Goal: Information Seeking & Learning: Learn about a topic

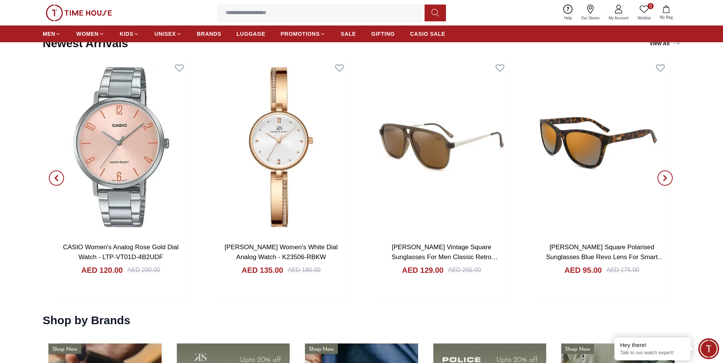
scroll to position [914, 0]
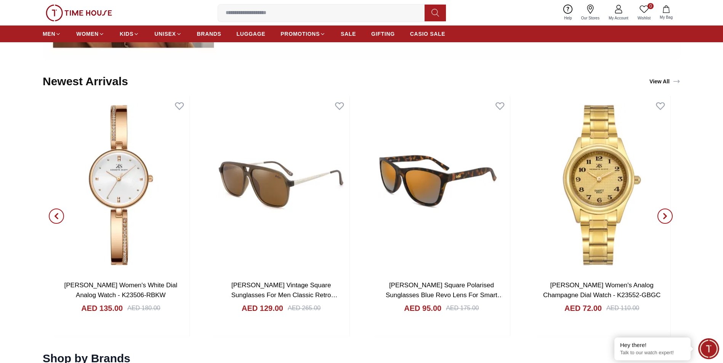
click at [58, 216] on icon "button" at bounding box center [56, 216] width 6 height 6
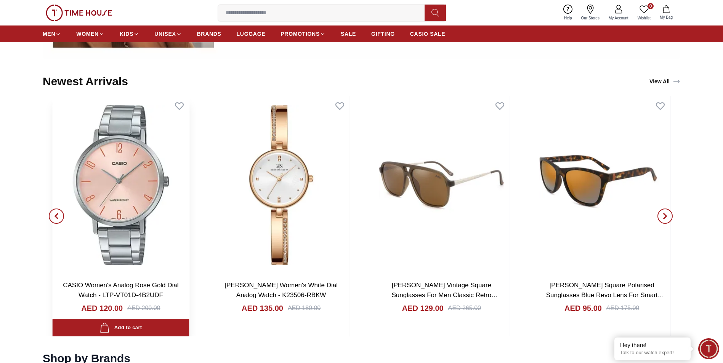
click at [118, 285] on link "CASIO Women's Analog Rose Gold Dial Watch - LTP-VT01D-4B2UDF" at bounding box center [120, 290] width 115 height 17
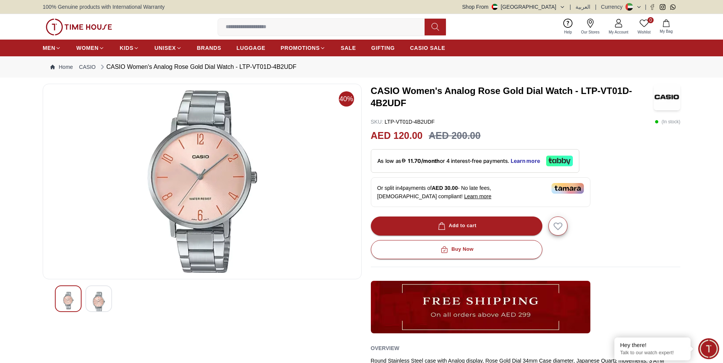
click at [672, 96] on img at bounding box center [666, 97] width 27 height 27
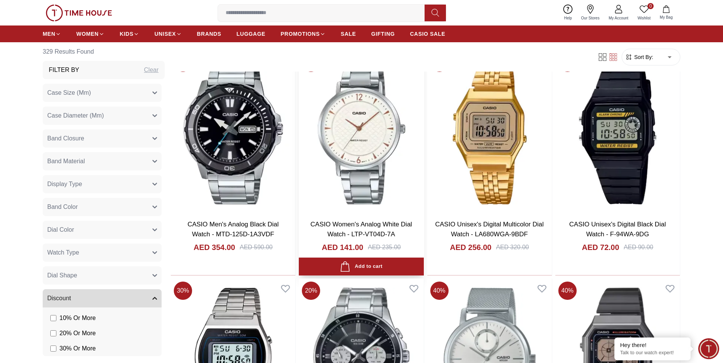
scroll to position [1105, 0]
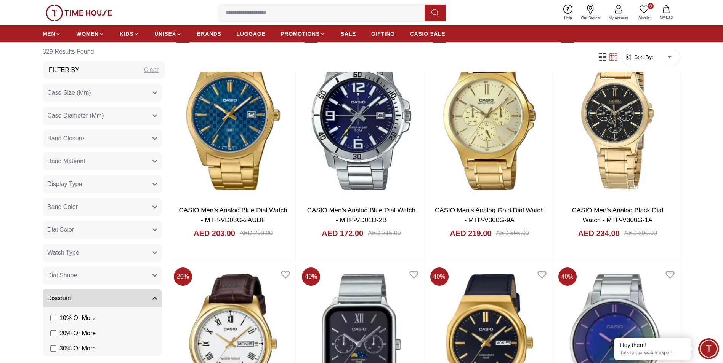
scroll to position [4511, 0]
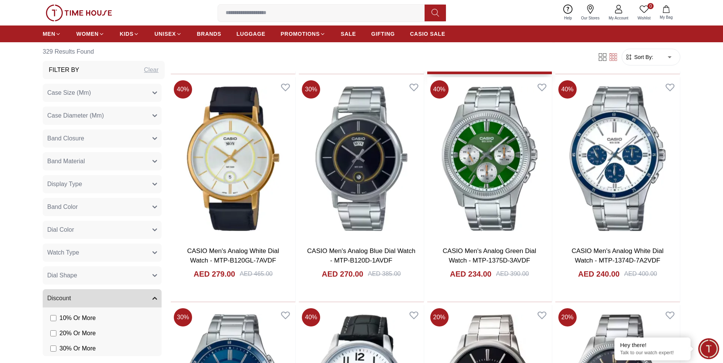
scroll to position [5654, 0]
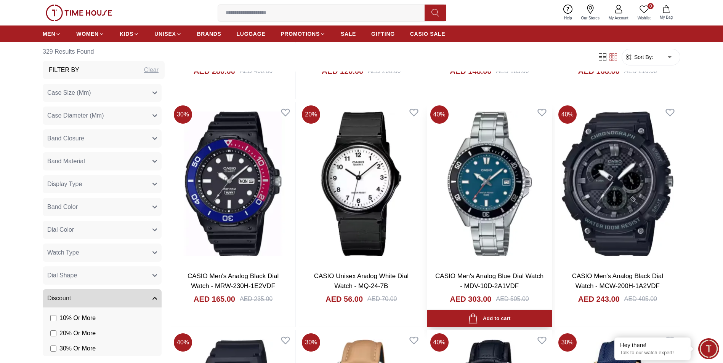
scroll to position [6073, 0]
